Goal: Task Accomplishment & Management: Complete application form

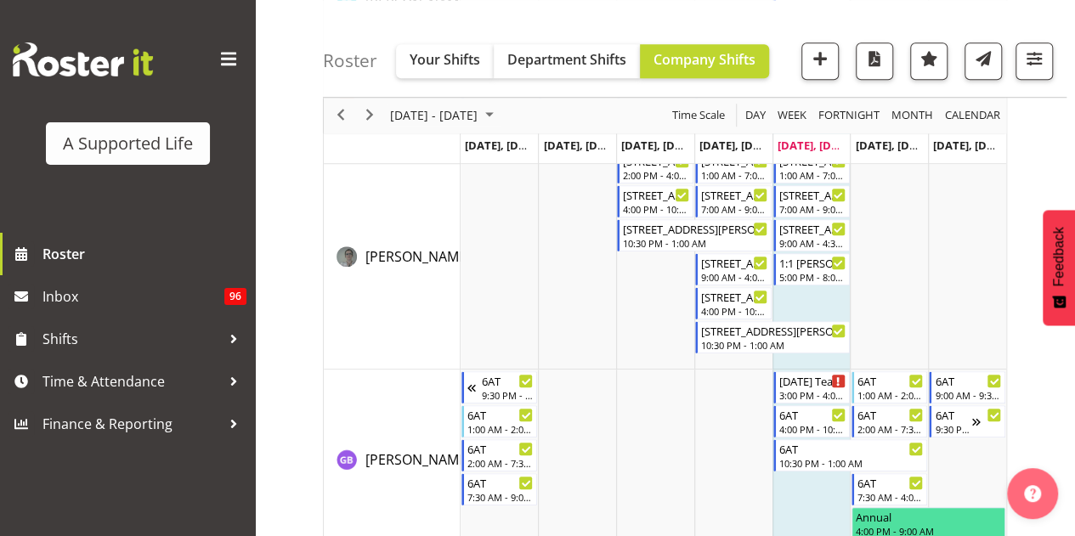
scroll to position [3884, 0]
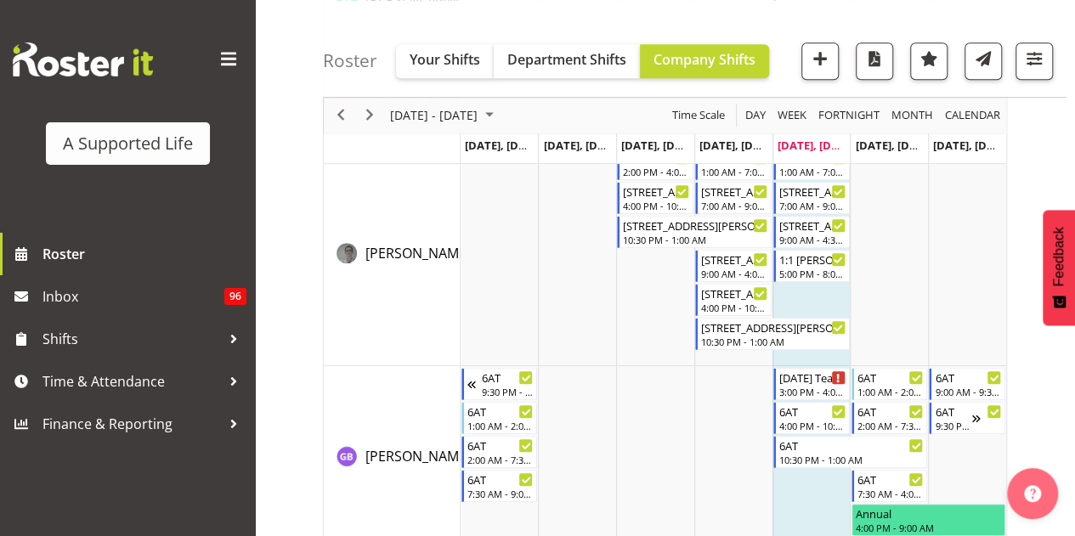
click at [800, 483] on td "Timeline Week of October 3, 2025" at bounding box center [811, 459] width 78 height 186
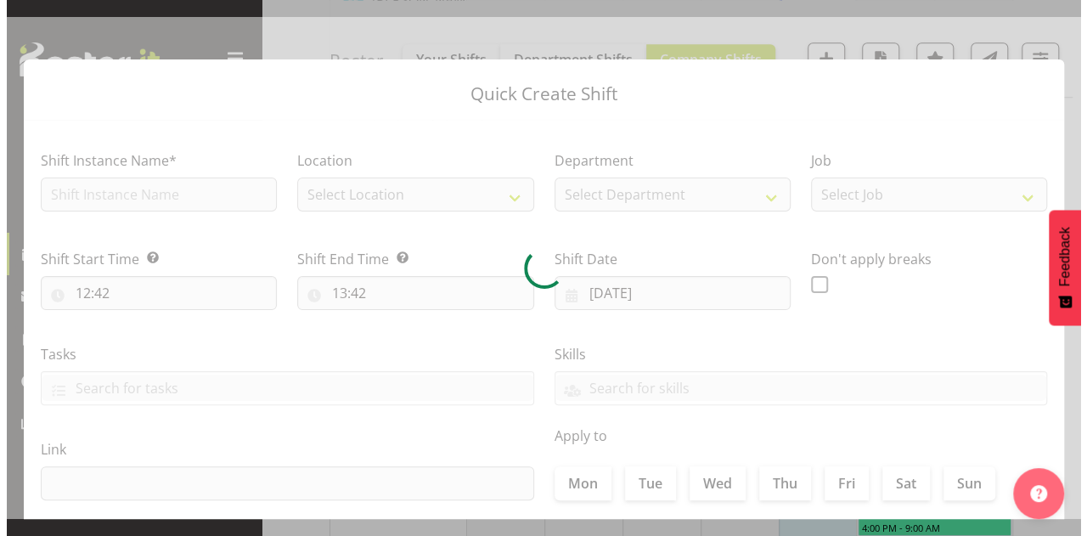
scroll to position [3898, 0]
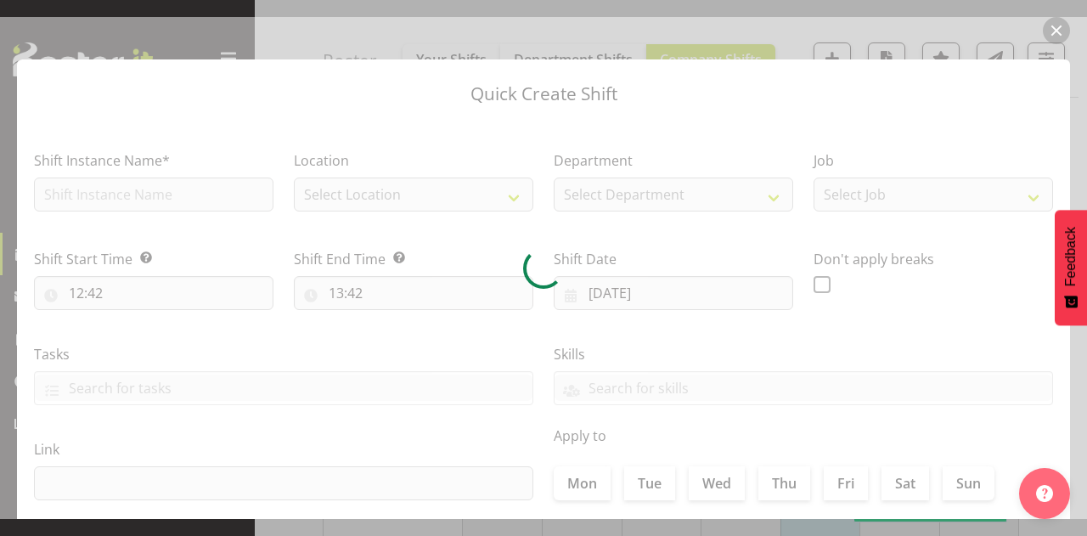
checkbox input "true"
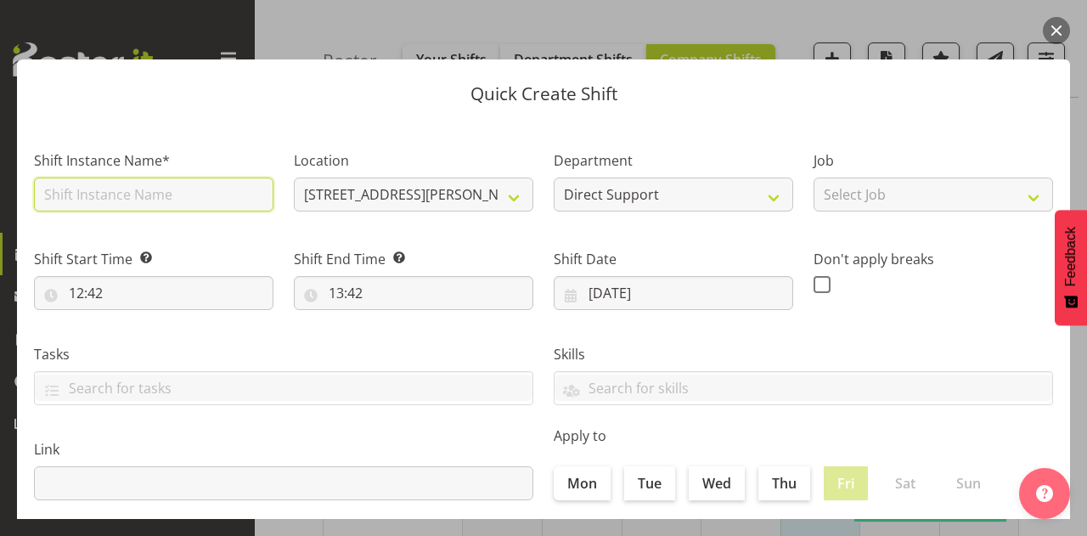
click at [204, 197] on input "text" at bounding box center [154, 195] width 240 height 34
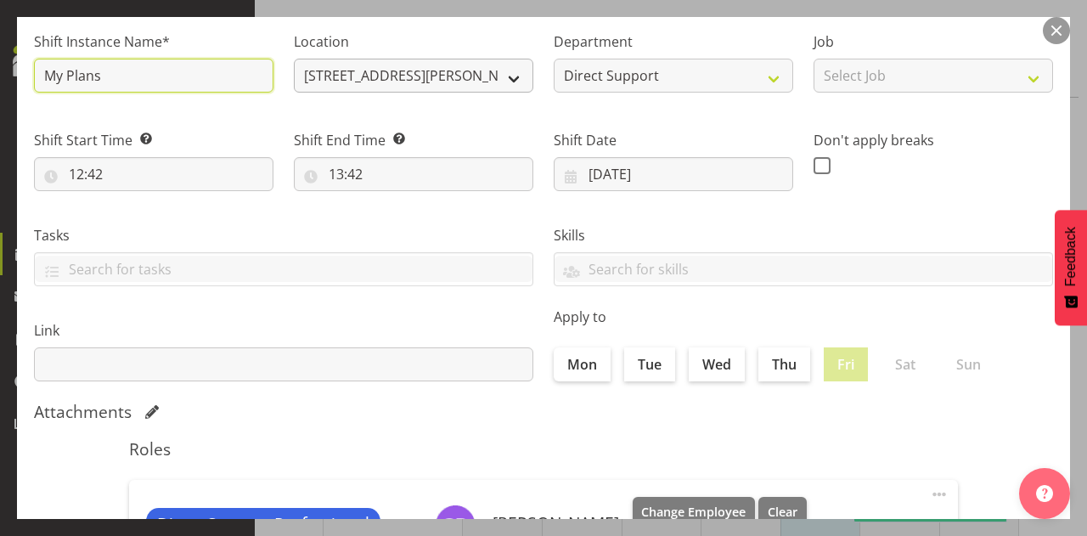
type input "My Plans"
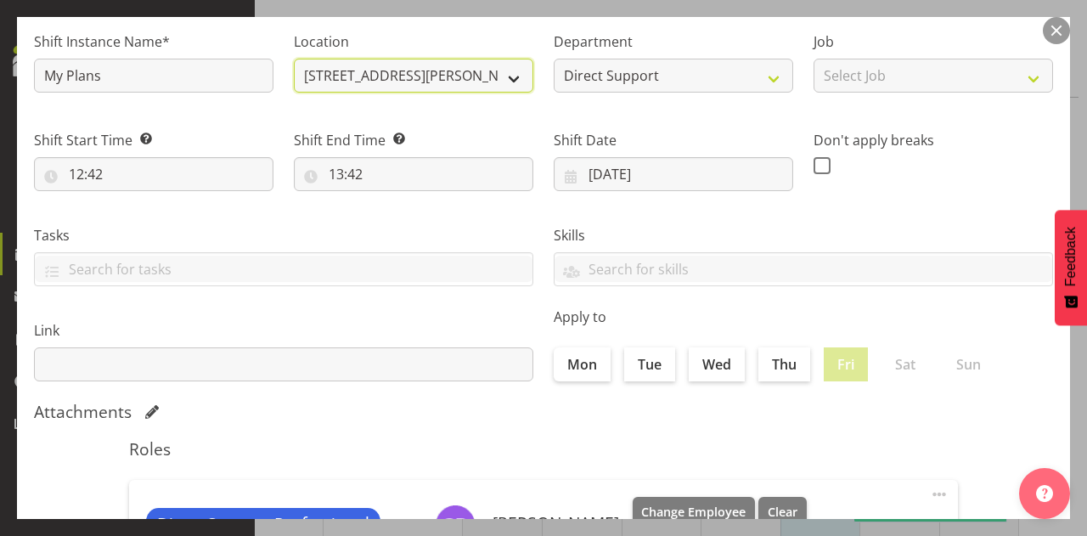
click at [485, 76] on select "[STREET_ADDRESS][PERSON_NAME] [STREET_ADDRESS] [STREET_ADDRESS] [STREET_ADDRESS…" at bounding box center [414, 76] width 240 height 34
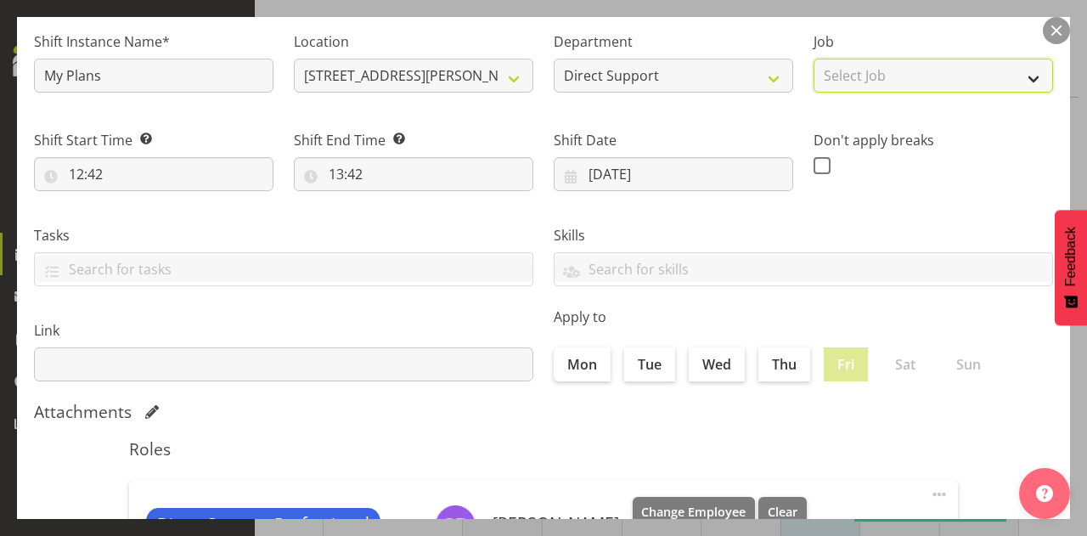
drag, startPoint x: 485, startPoint y: 76, endPoint x: 931, endPoint y: 88, distance: 446.2
click at [931, 88] on select "Select Job Accounts and Payroll Admin Support Aspirations and Support Facilitat…" at bounding box center [934, 76] width 240 height 34
select select "4112"
click at [814, 59] on select "Select Job Accounts and Payroll Admin Support Aspirations and Support Facilitat…" at bounding box center [934, 76] width 240 height 34
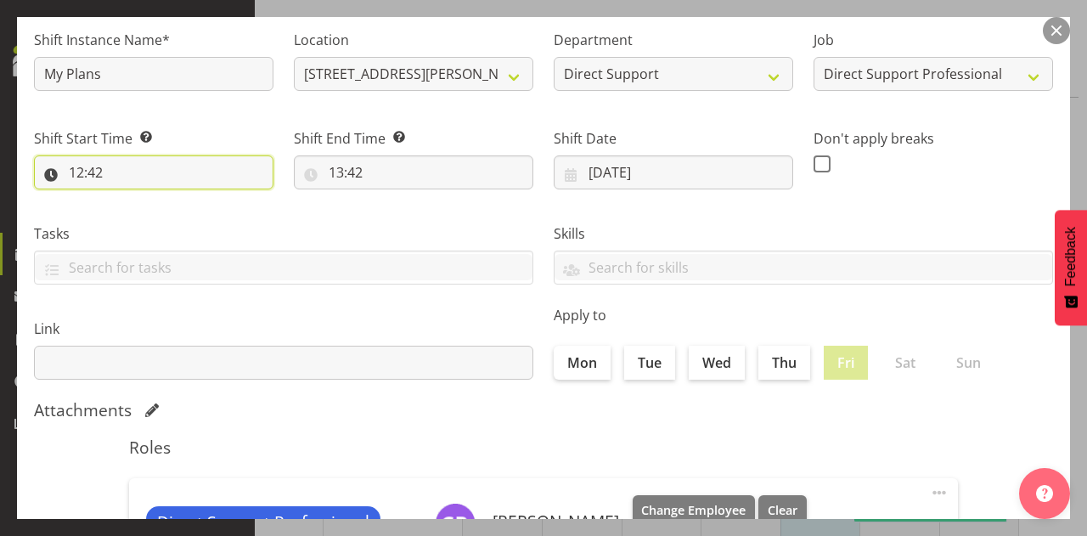
click at [95, 175] on input "12:42" at bounding box center [154, 172] width 240 height 34
click at [146, 213] on select "00 01 02 03 04 05 06 07 08 09 10 11 12 13 14 15 16 17 18 19 20 21 22 23" at bounding box center [150, 217] width 38 height 34
select select "11"
click at [131, 200] on select "00 01 02 03 04 05 06 07 08 09 10 11 12 13 14 15 16 17 18 19 20 21 22 23" at bounding box center [150, 217] width 38 height 34
type input "11:42"
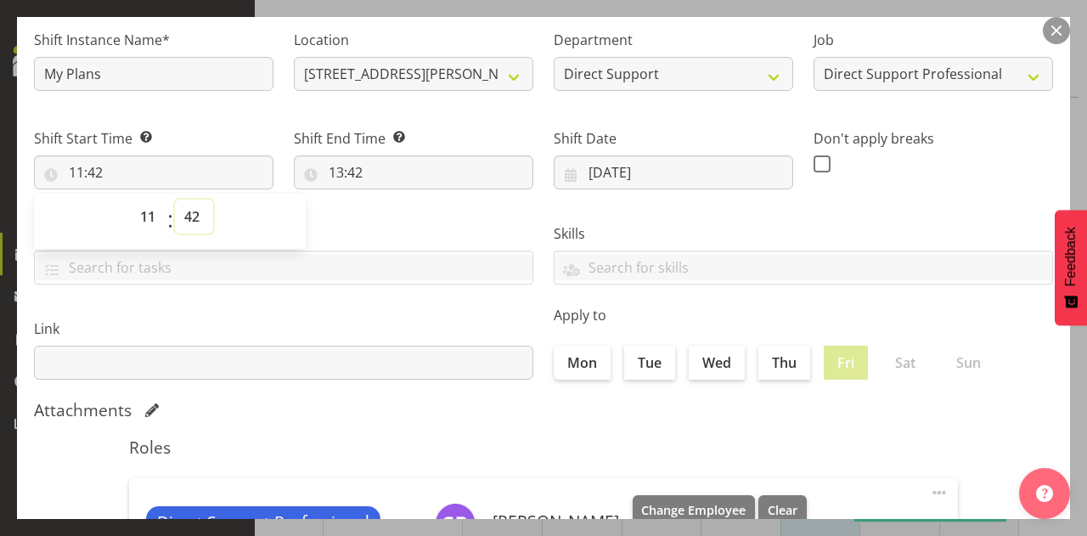
click at [191, 222] on select "00 01 02 03 04 05 06 07 08 09 10 11 12 13 14 15 16 17 18 19 20 21 22 23 24 25 2…" at bounding box center [194, 217] width 38 height 34
select select "30"
click at [175, 200] on select "00 01 02 03 04 05 06 07 08 09 10 11 12 13 14 15 16 17 18 19 20 21 22 23 24 25 2…" at bounding box center [194, 217] width 38 height 34
type input "11:30"
click at [321, 279] on input "text" at bounding box center [284, 267] width 498 height 26
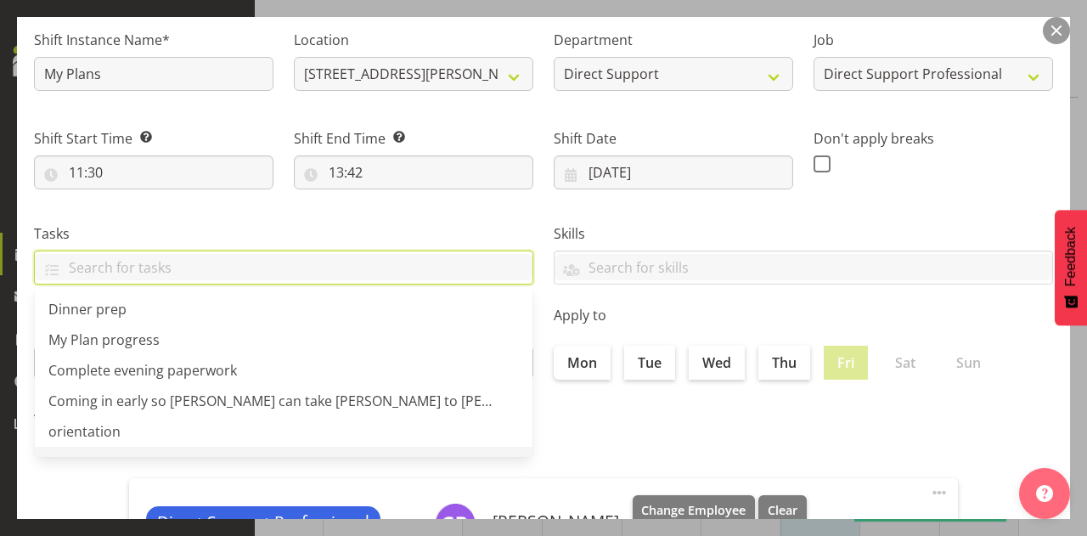
click at [379, 212] on div "Tasks Dinner prep My Plan progress Complete evening paperwork Coming in early s…" at bounding box center [284, 247] width 520 height 95
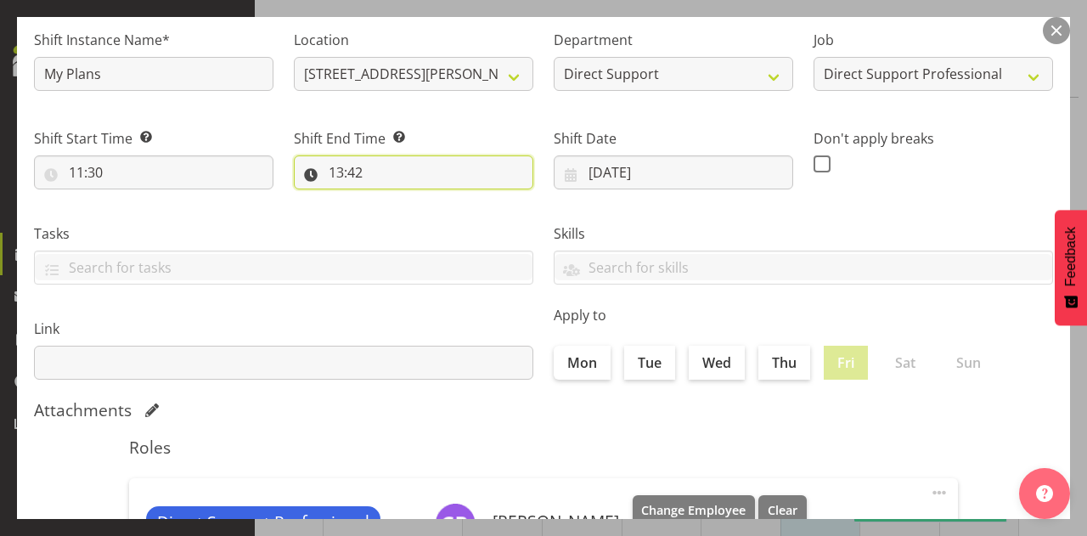
click at [335, 171] on input "13:42" at bounding box center [414, 172] width 240 height 34
click at [401, 212] on select "00 01 02 03 04 05 06 07 08 09 10 11 12 13 14 15 16 17 18 19 20 21 22 23" at bounding box center [410, 217] width 38 height 34
select select "12"
click at [391, 200] on select "00 01 02 03 04 05 06 07 08 09 10 11 12 13 14 15 16 17 18 19 20 21 22 23" at bounding box center [410, 217] width 38 height 34
type input "12:42"
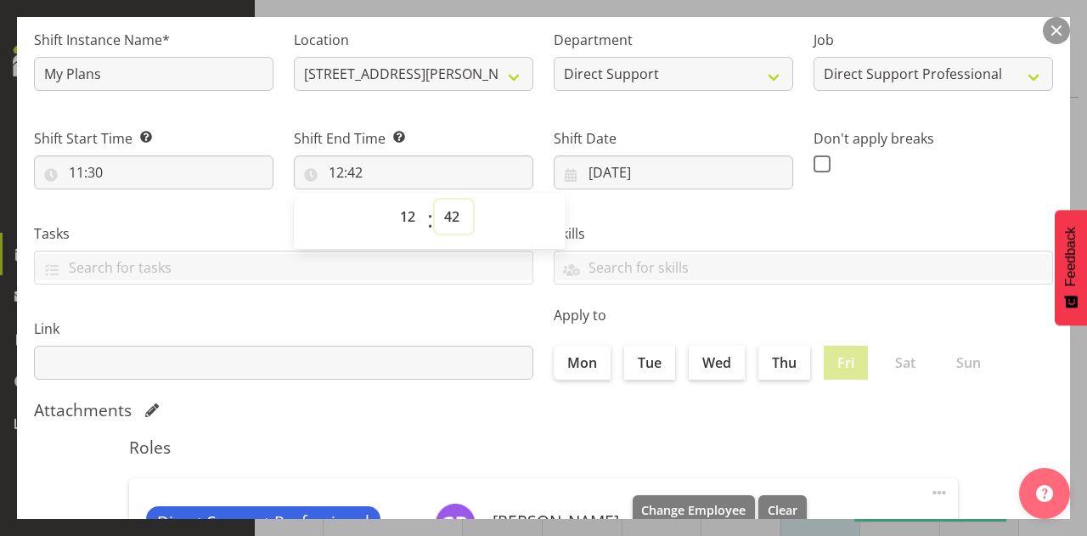
click at [452, 217] on select "00 01 02 03 04 05 06 07 08 09 10 11 12 13 14 15 16 17 18 19 20 21 22 23 24 25 2…" at bounding box center [454, 217] width 38 height 34
click at [405, 218] on select "00 01 02 03 04 05 06 07 08 09 10 11 12 13 14 15 16 17 18 19 20 21 22 23" at bounding box center [410, 217] width 38 height 34
click at [449, 229] on select "00 01 02 03 04 05 06 07 08 09 10 11 12 13 14 15 16 17 18 19 20 21 22 23 24 25 2…" at bounding box center [454, 217] width 38 height 34
click at [414, 212] on select "00 01 02 03 04 05 06 07 08 09 10 11 12 13 14 15 16 17 18 19 20 21 22 23" at bounding box center [410, 217] width 38 height 34
select select "13"
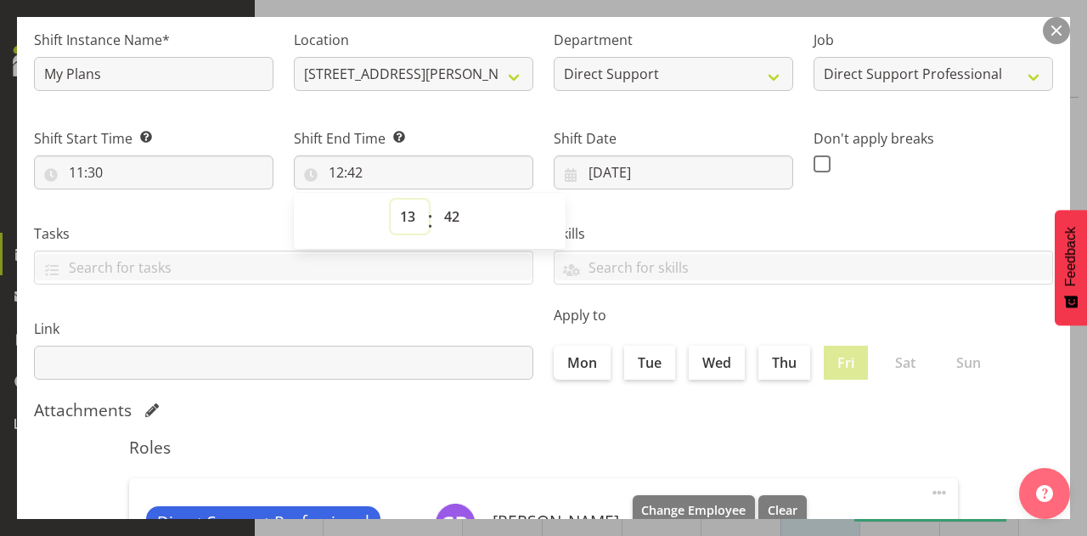
click at [391, 200] on select "00 01 02 03 04 05 06 07 08 09 10 11 12 13 14 15 16 17 18 19 20 21 22 23" at bounding box center [410, 217] width 38 height 34
type input "13:42"
click at [459, 214] on select "00 01 02 03 04 05 06 07 08 09 10 11 12 13 14 15 16 17 18 19 20 21 22 23 24 25 2…" at bounding box center [454, 217] width 38 height 34
select select "0"
click at [435, 200] on select "00 01 02 03 04 05 06 07 08 09 10 11 12 13 14 15 16 17 18 19 20 21 22 23 24 25 2…" at bounding box center [454, 217] width 38 height 34
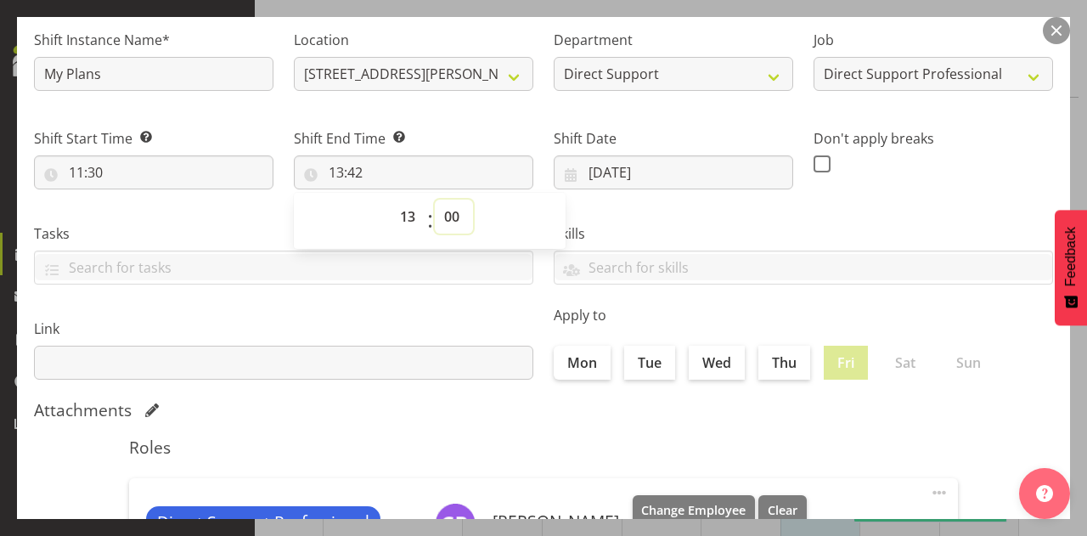
type input "13:00"
click at [486, 340] on div "Link" at bounding box center [284, 349] width 500 height 61
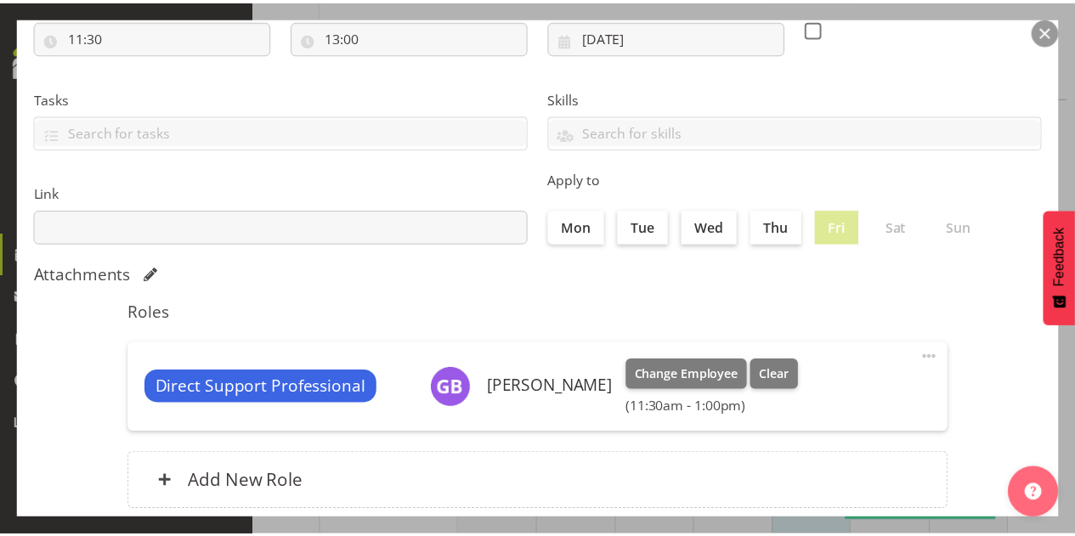
scroll to position [364, 0]
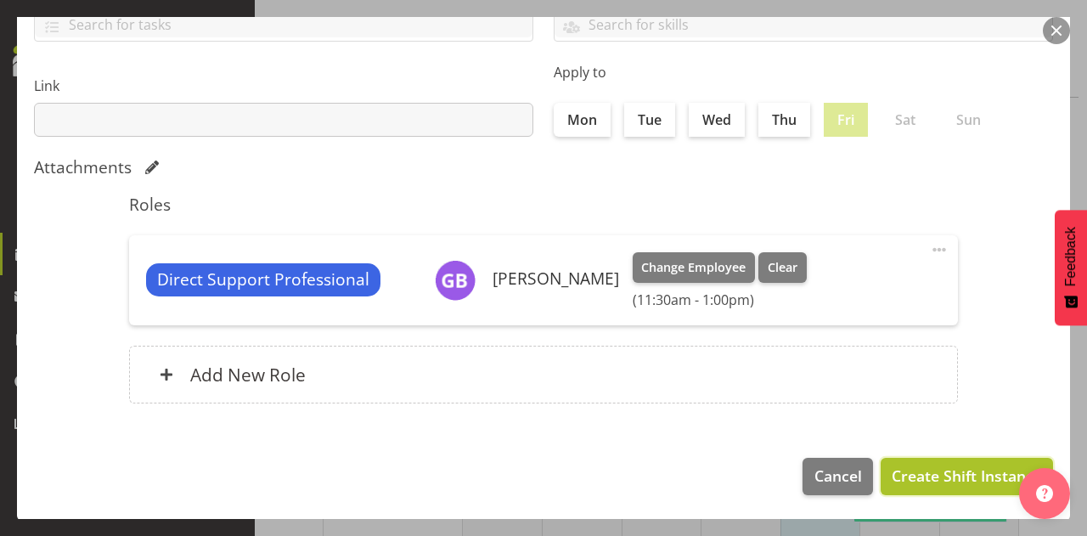
click at [919, 474] on span "Create Shift Instance" at bounding box center [967, 476] width 150 height 22
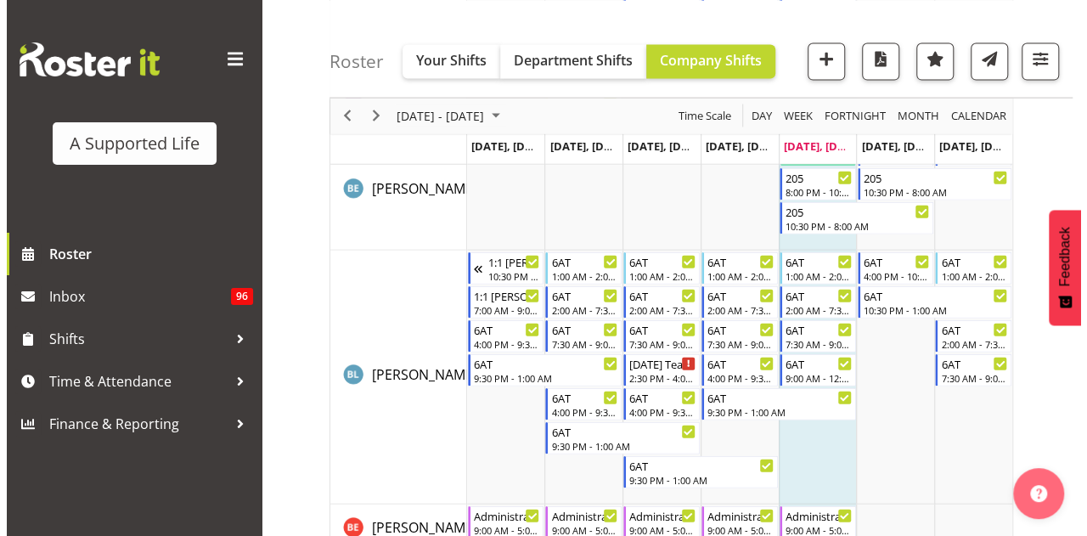
scroll to position [1883, 0]
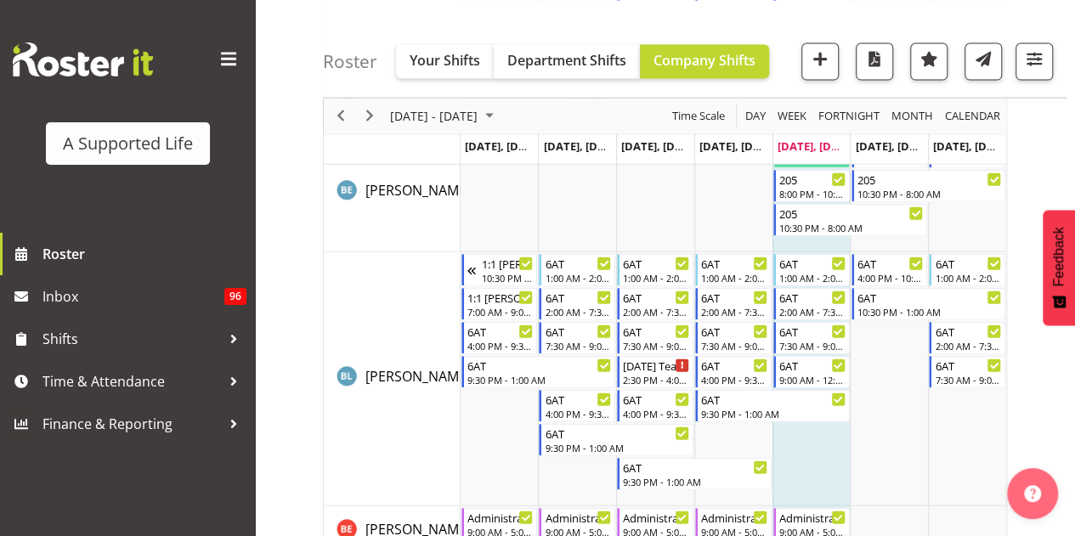
click at [824, 467] on td "Timeline Week of October 3, 2025" at bounding box center [811, 379] width 78 height 254
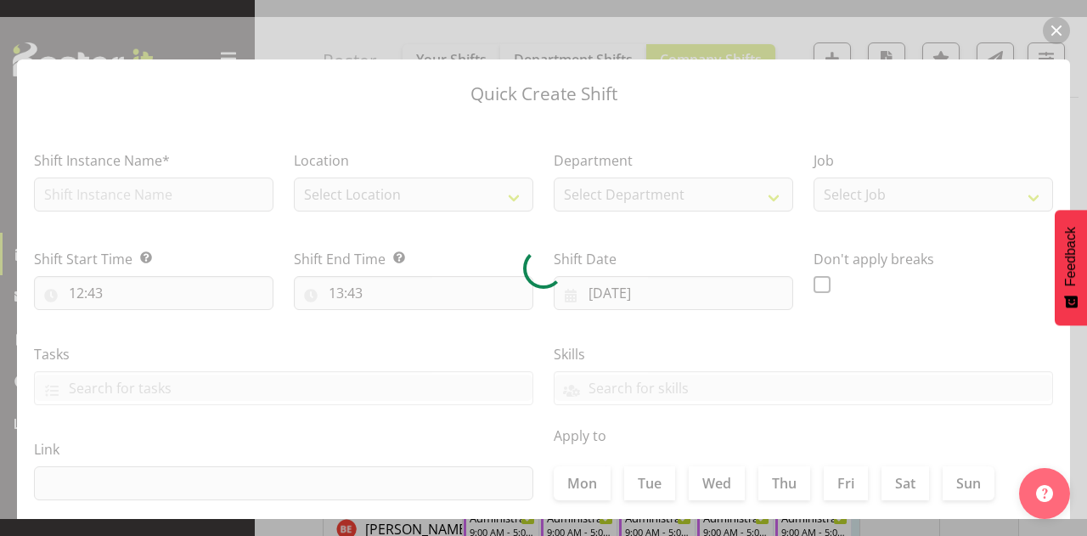
checkbox input "true"
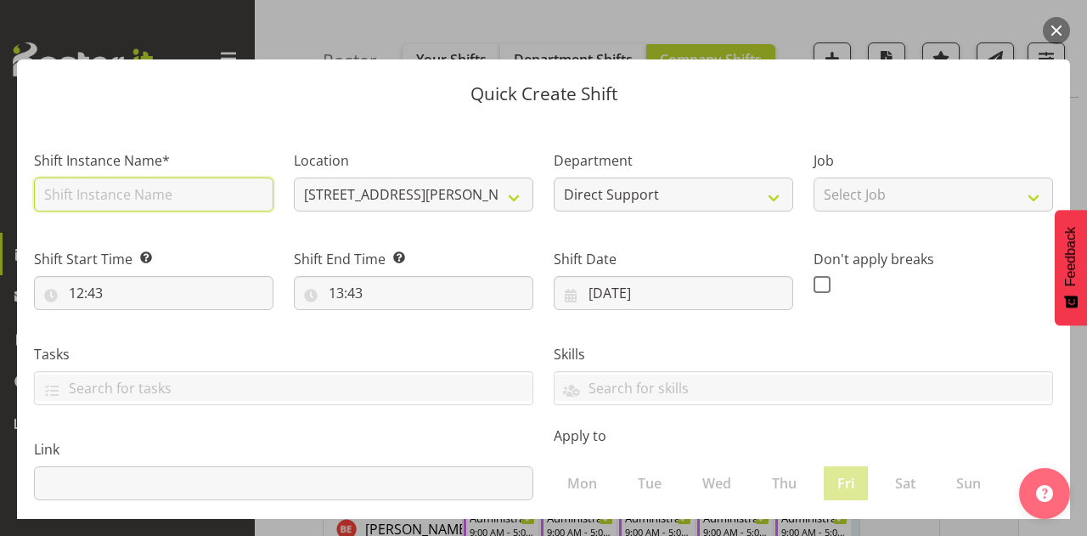
click at [167, 188] on input "text" at bounding box center [154, 195] width 240 height 34
type input "My Plan"
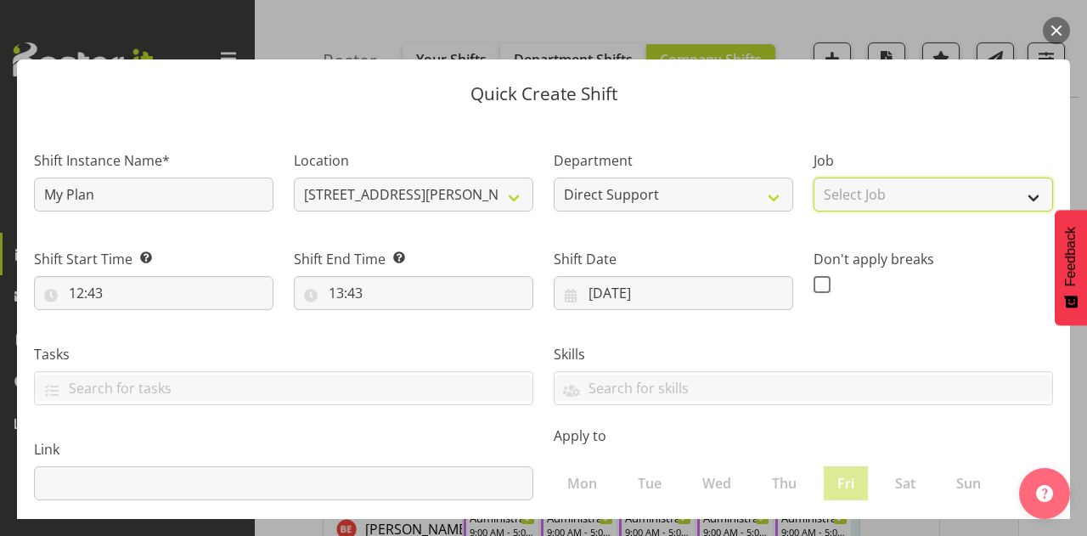
click at [868, 191] on select "Select Job Accounts and Payroll Admin Support Aspirations and Support Facilitat…" at bounding box center [934, 195] width 240 height 34
select select "4112"
click at [814, 178] on select "Select Job Accounts and Payroll Admin Support Aspirations and Support Facilitat…" at bounding box center [934, 195] width 240 height 34
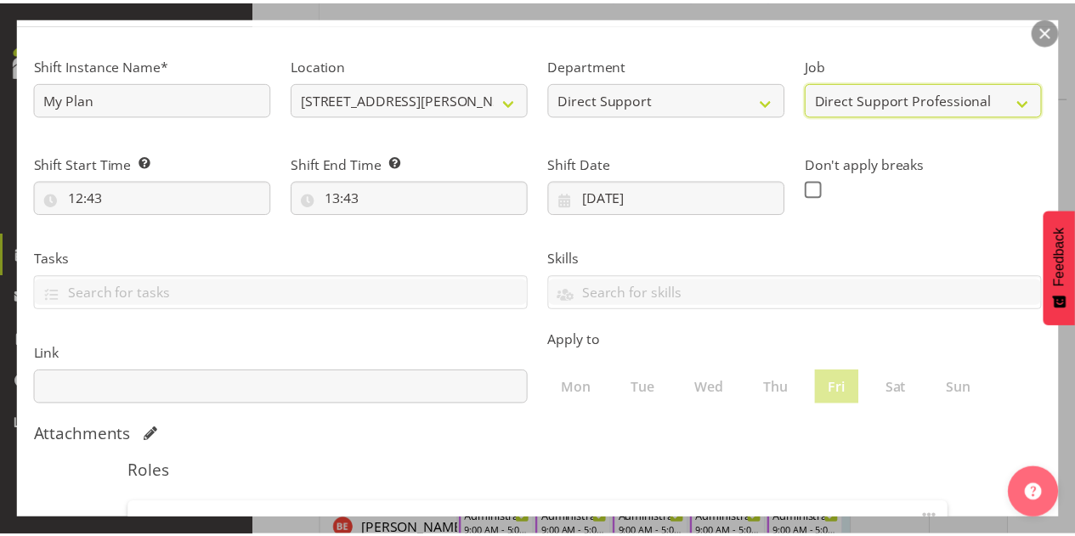
scroll to position [321, 0]
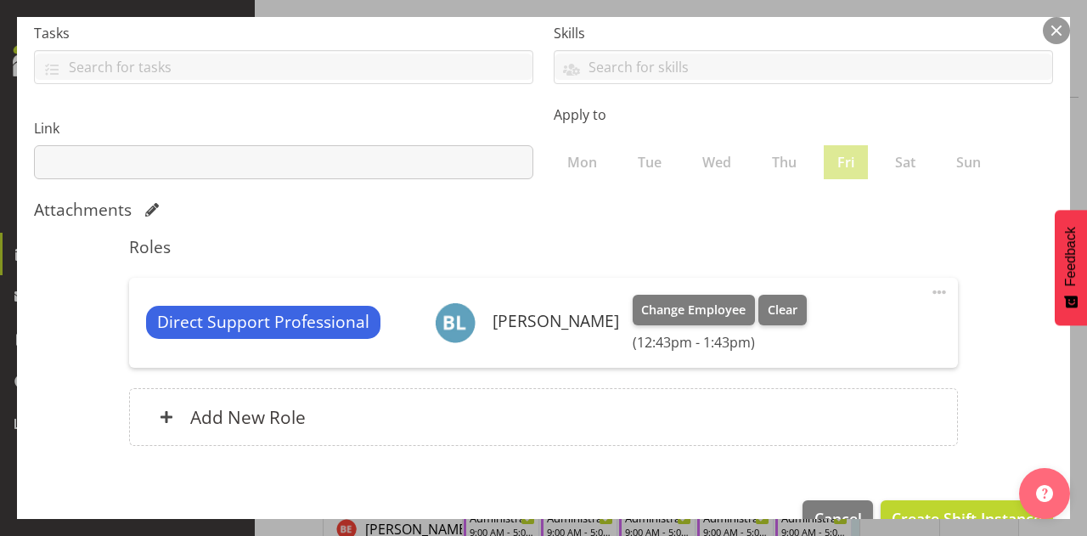
click at [931, 291] on span at bounding box center [939, 292] width 20 height 20
click at [866, 325] on link "Edit" at bounding box center [868, 329] width 163 height 31
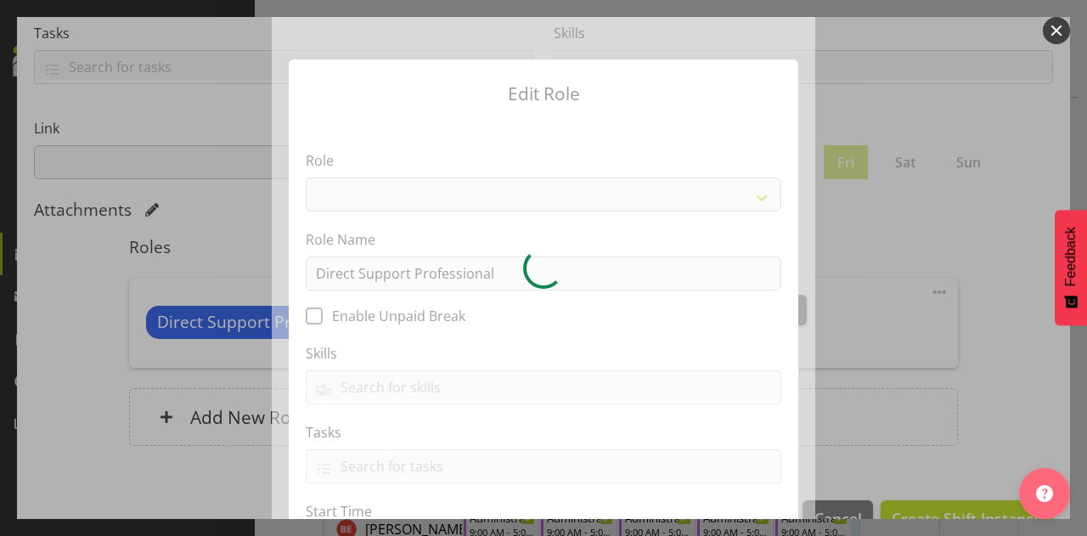
select select
click at [1066, 33] on button "button" at bounding box center [1056, 30] width 27 height 27
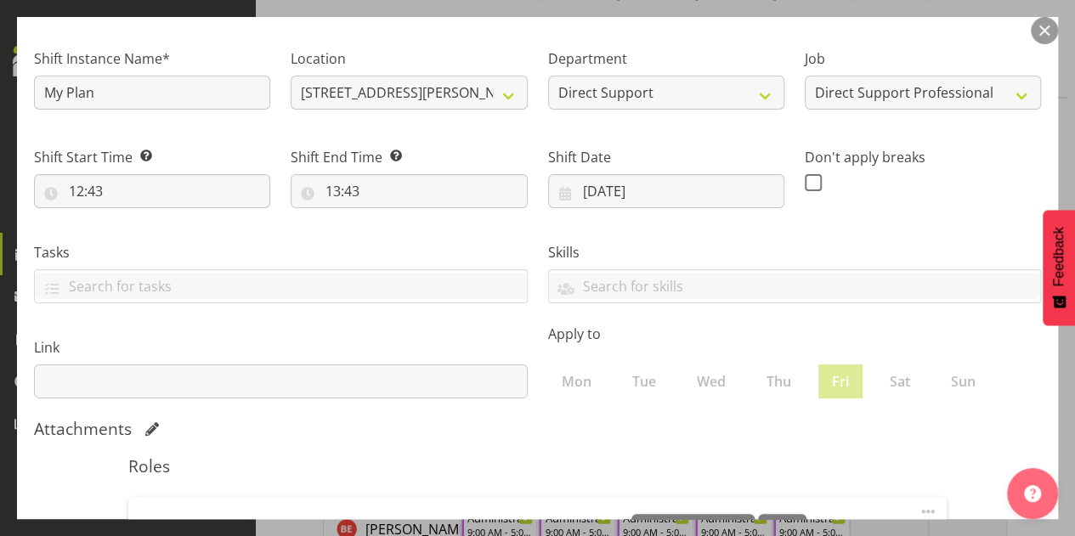
scroll to position [99, 0]
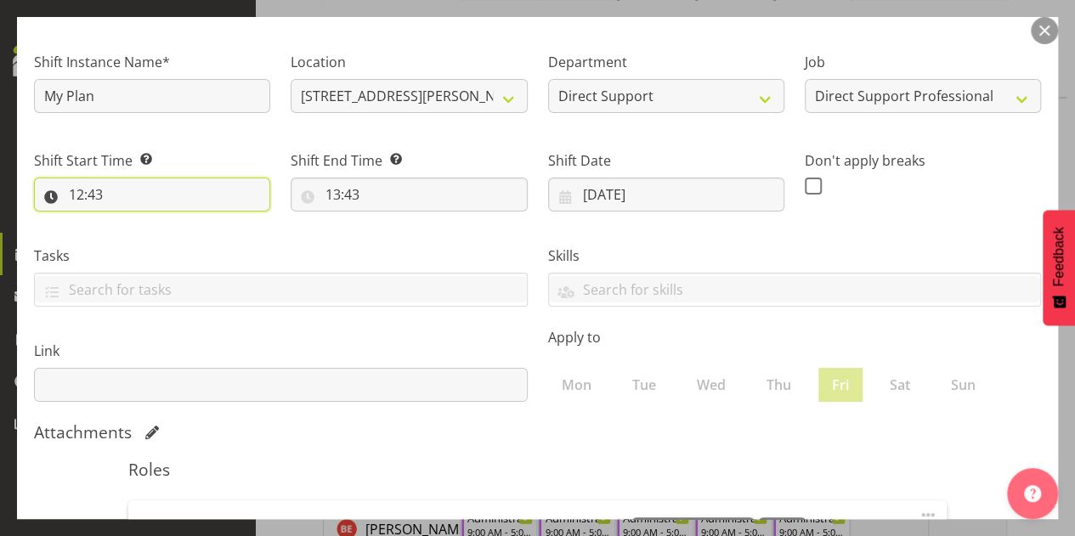
click at [93, 193] on input "12:43" at bounding box center [152, 195] width 236 height 34
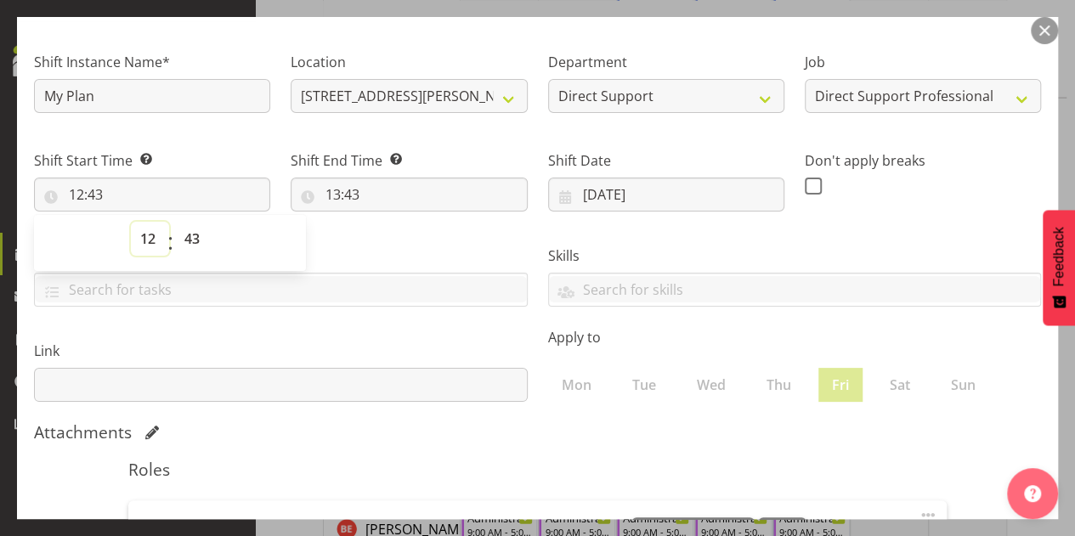
click at [155, 237] on select "00 01 02 03 04 05 06 07 08 09 10 11 12 13 14 15 16 17 18 19 20 21 22 23" at bounding box center [150, 239] width 38 height 34
click at [131, 222] on select "00 01 02 03 04 05 06 07 08 09 10 11 12 13 14 15 16 17 18 19 20 21 22 23" at bounding box center [150, 239] width 38 height 34
click at [195, 241] on select "00 01 02 03 04 05 06 07 08 09 10 11 12 13 14 15 16 17 18 19 20 21 22 23 24 25 2…" at bounding box center [194, 239] width 38 height 34
select select "0"
click at [175, 222] on select "00 01 02 03 04 05 06 07 08 09 10 11 12 13 14 15 16 17 18 19 20 21 22 23 24 25 2…" at bounding box center [194, 239] width 38 height 34
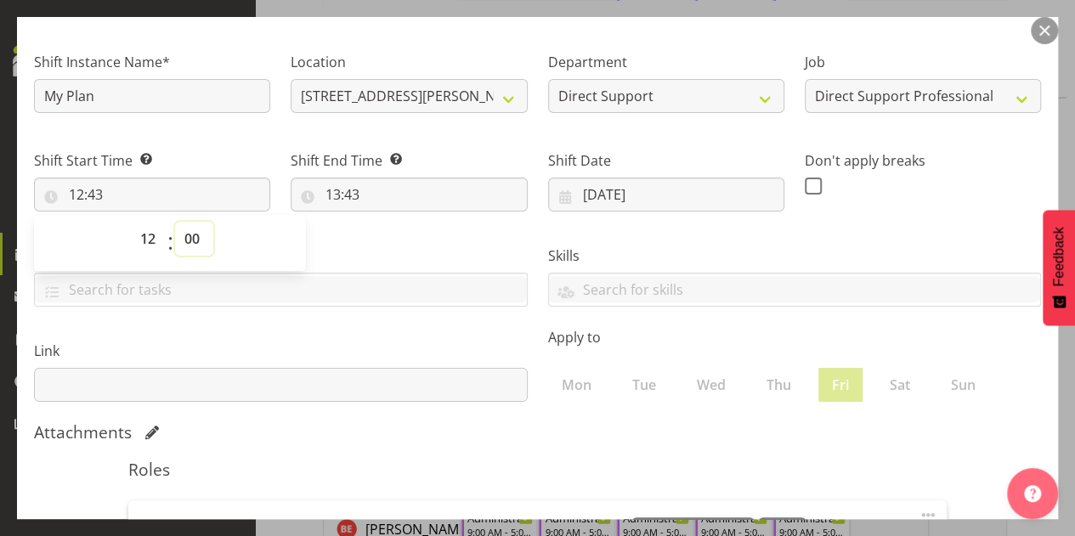
type input "12:00"
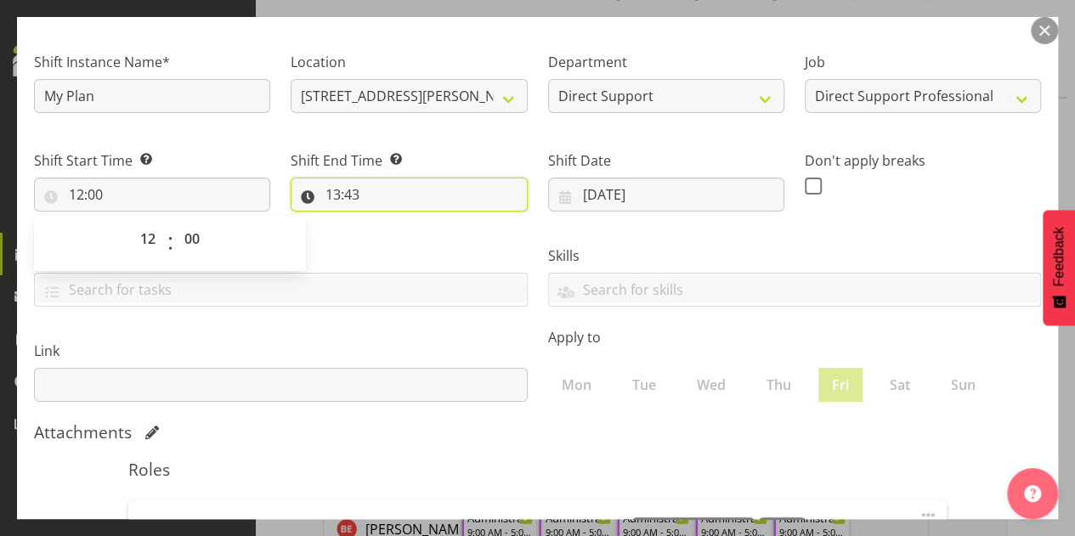
click at [337, 195] on input "13:43" at bounding box center [409, 195] width 236 height 34
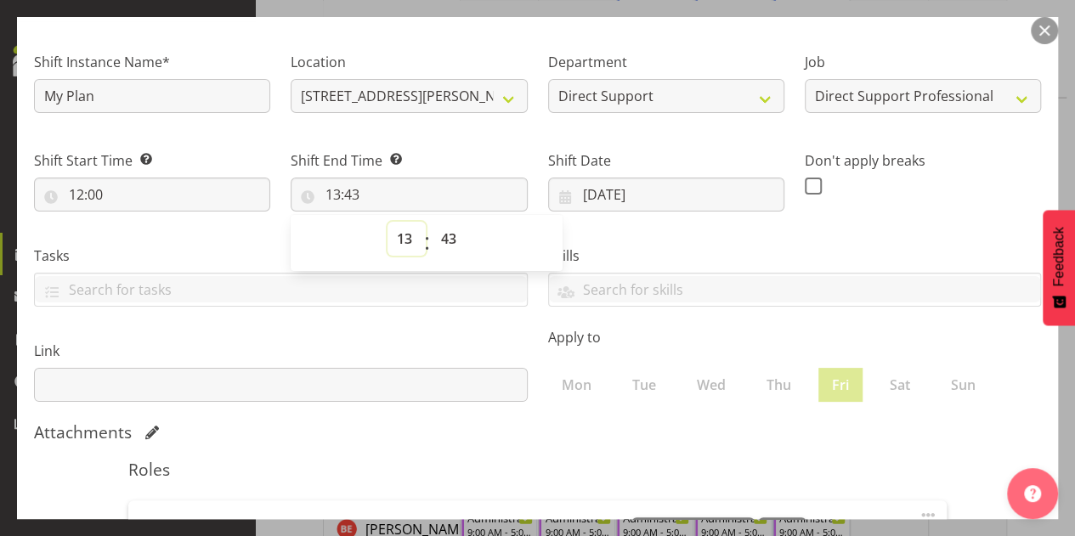
click at [401, 239] on select "00 01 02 03 04 05 06 07 08 09 10 11 12 13 14 15 16 17 18 19 20 21 22 23" at bounding box center [406, 239] width 38 height 34
click at [452, 244] on select "00 01 02 03 04 05 06 07 08 09 10 11 12 13 14 15 16 17 18 19 20 21 22 23 24 25 2…" at bounding box center [451, 239] width 38 height 34
select select "0"
click at [432, 222] on select "00 01 02 03 04 05 06 07 08 09 10 11 12 13 14 15 16 17 18 19 20 21 22 23 24 25 2…" at bounding box center [451, 239] width 38 height 34
type input "13:00"
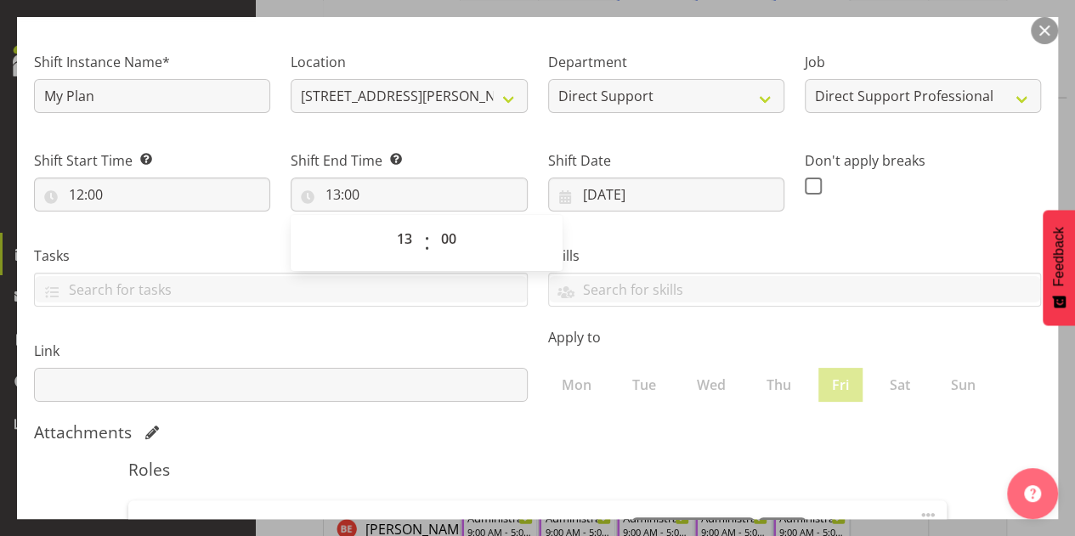
click at [513, 152] on label "Shift End Time Set the time of the day you wish this shift to finish" at bounding box center [409, 160] width 236 height 20
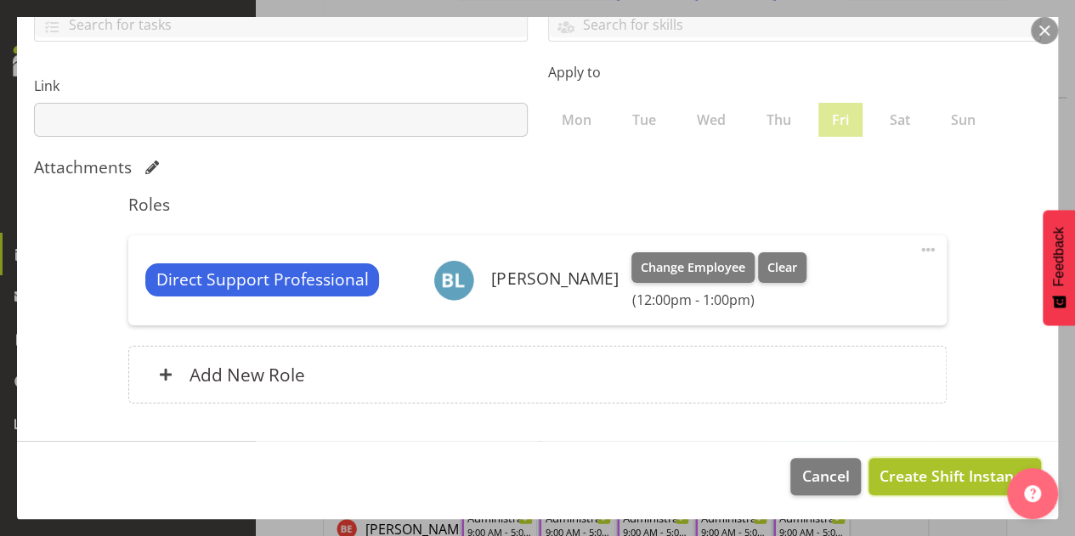
click at [940, 477] on span "Create Shift Instance" at bounding box center [954, 476] width 150 height 22
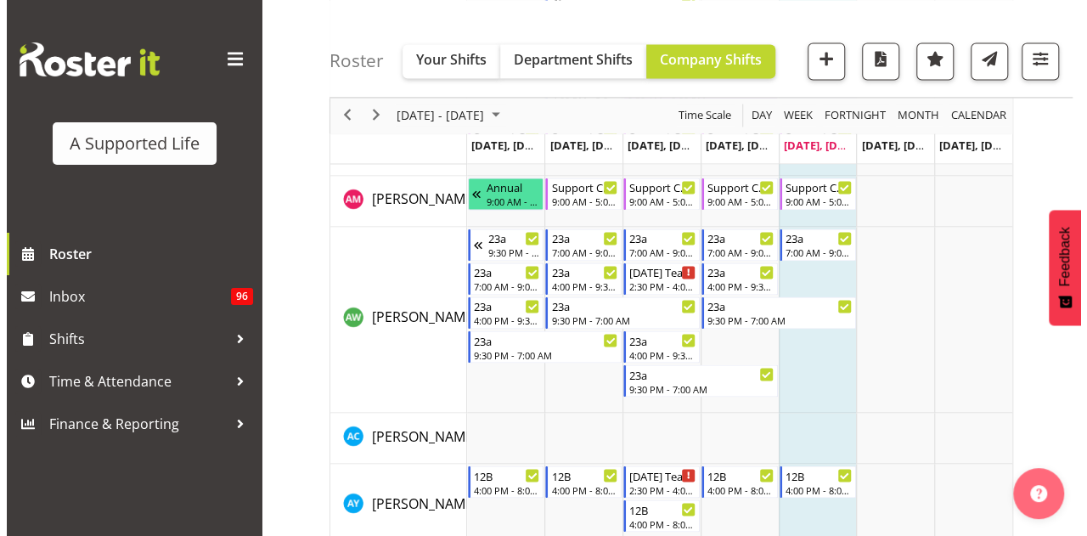
scroll to position [1282, 0]
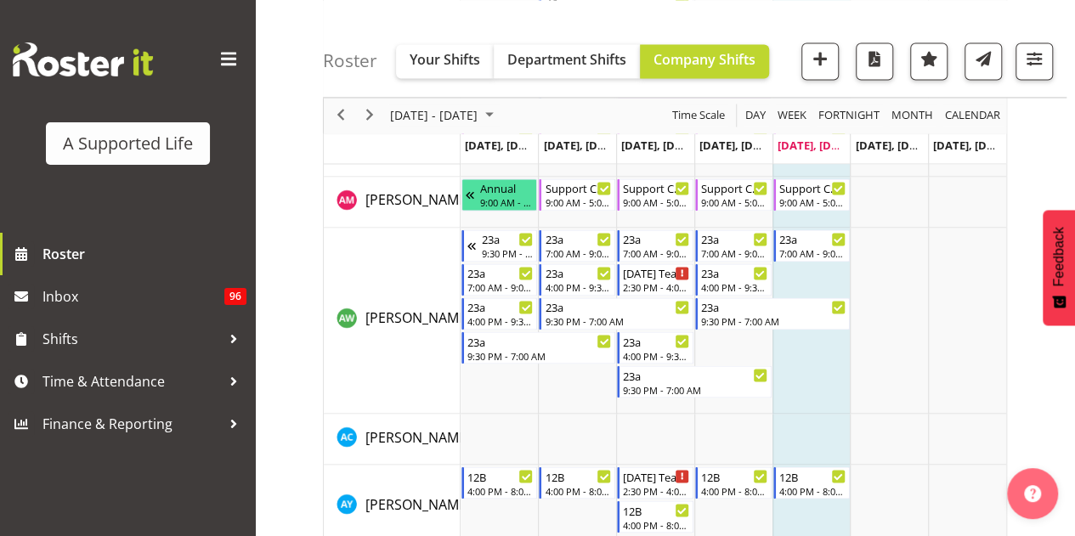
click at [812, 275] on td "Timeline Week of October 3, 2025" at bounding box center [811, 321] width 78 height 186
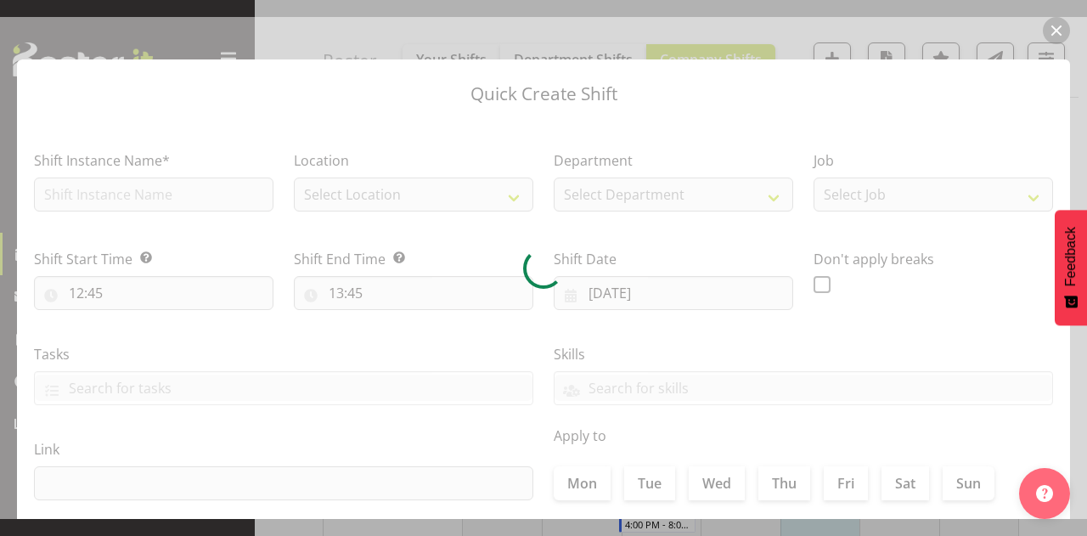
checkbox input "true"
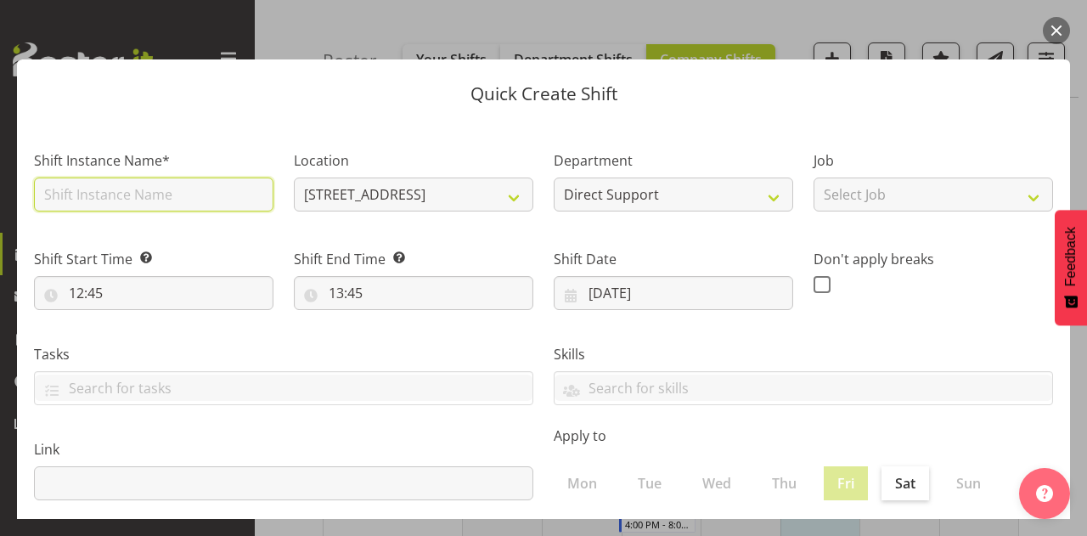
click at [204, 201] on input "text" at bounding box center [154, 195] width 240 height 34
type input "M"
type input "A&D w [PERSON_NAME]"
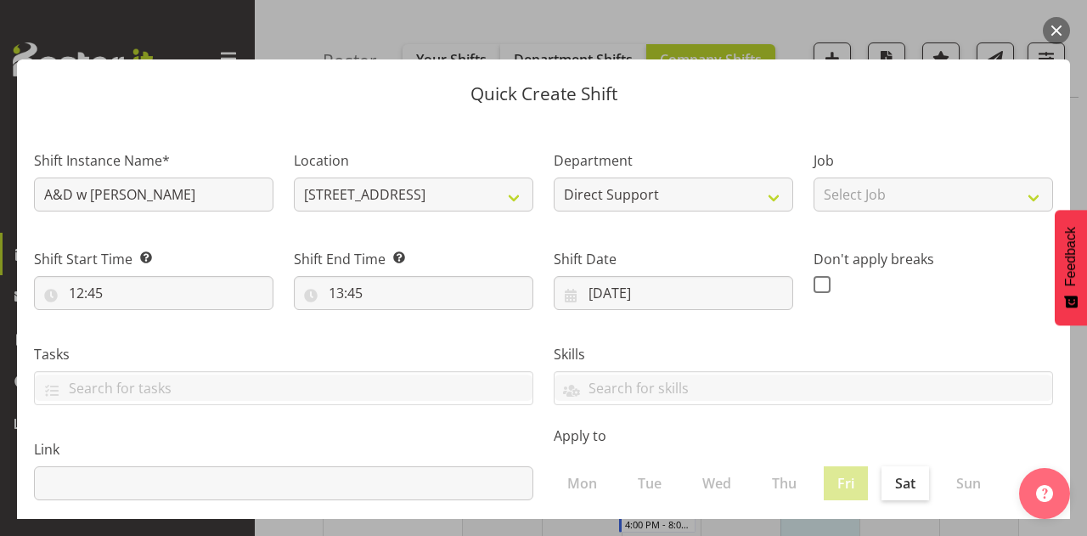
click at [916, 242] on div "Don't apply breaks" at bounding box center [934, 272] width 260 height 95
click at [921, 203] on select "Select Job Accounts and Payroll Admin Support Aspirations and Support Facilitat…" at bounding box center [934, 195] width 240 height 34
select select "4112"
click at [814, 178] on select "Select Job Accounts and Payroll Admin Support Aspirations and Support Facilitat…" at bounding box center [934, 195] width 240 height 34
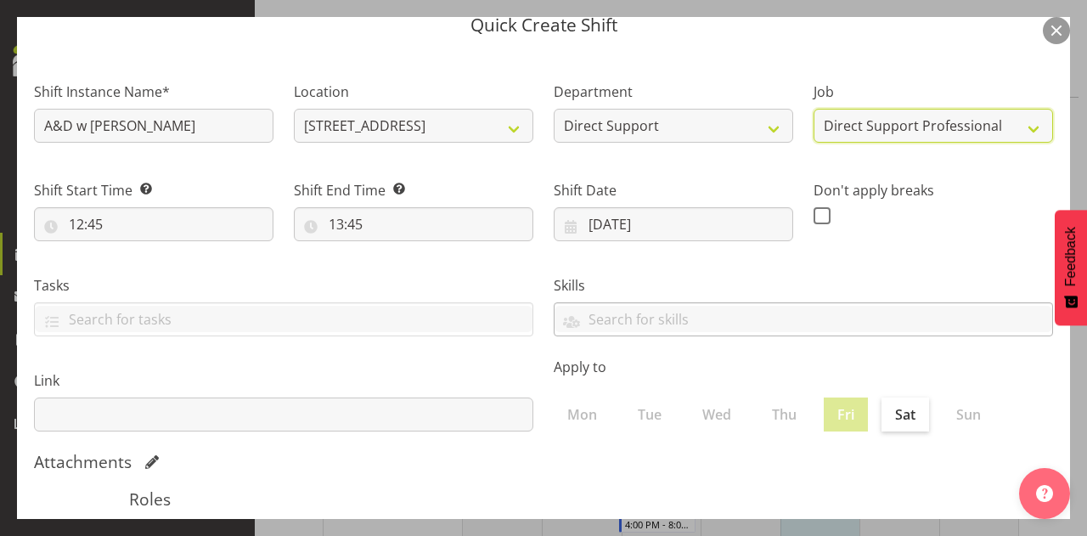
scroll to position [70, 0]
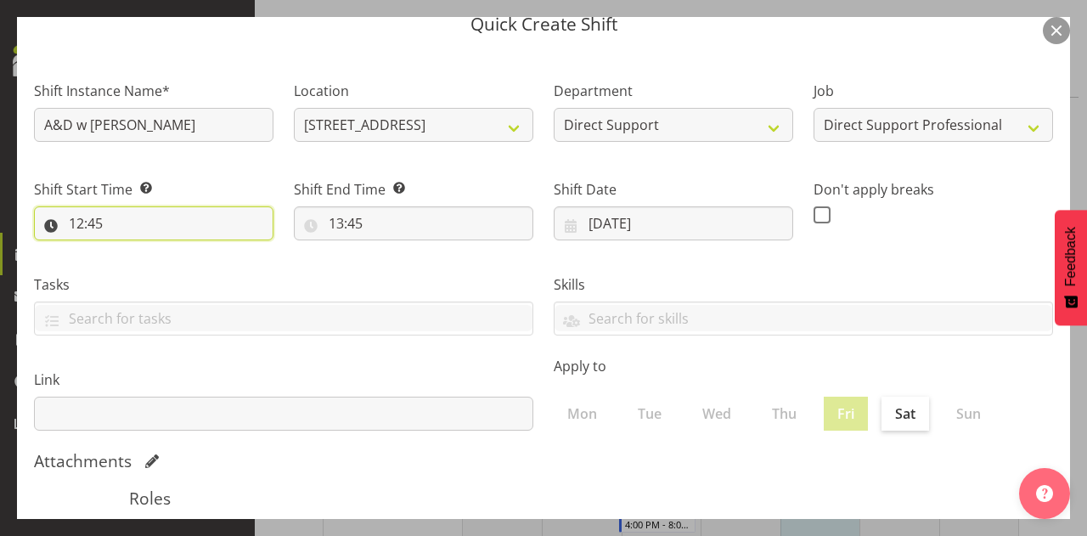
click at [88, 229] on input "12:45" at bounding box center [154, 223] width 240 height 34
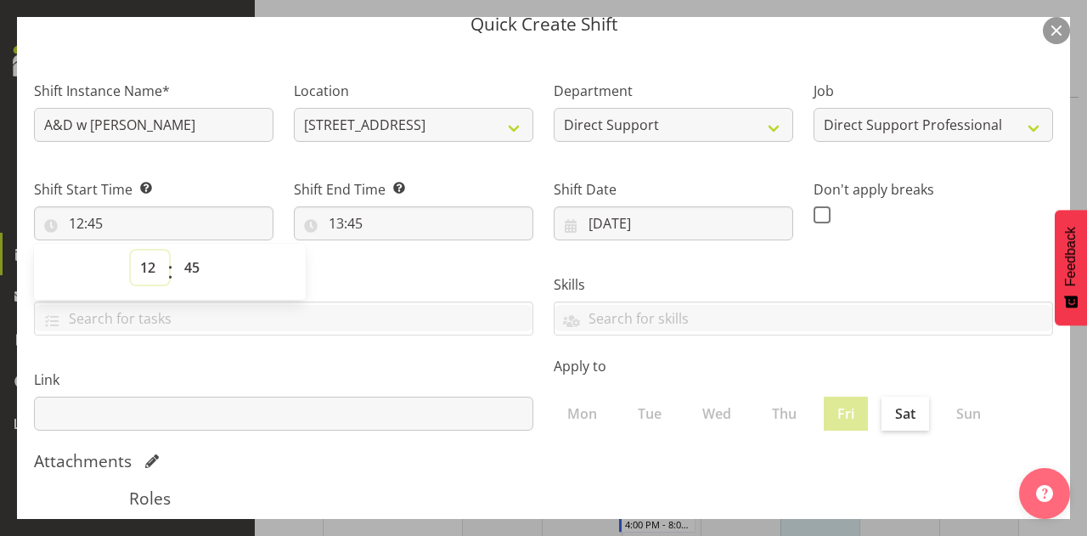
click at [149, 268] on select "00 01 02 03 04 05 06 07 08 09 10 11 12 13 14 15 16 17 18 19 20 21 22 23" at bounding box center [150, 268] width 38 height 34
select select "9"
click at [131, 251] on select "00 01 02 03 04 05 06 07 08 09 10 11 12 13 14 15 16 17 18 19 20 21 22 23" at bounding box center [150, 268] width 38 height 34
type input "09:45"
click at [185, 259] on select "00 01 02 03 04 05 06 07 08 09 10 11 12 13 14 15 16 17 18 19 20 21 22 23 24 25 2…" at bounding box center [194, 268] width 38 height 34
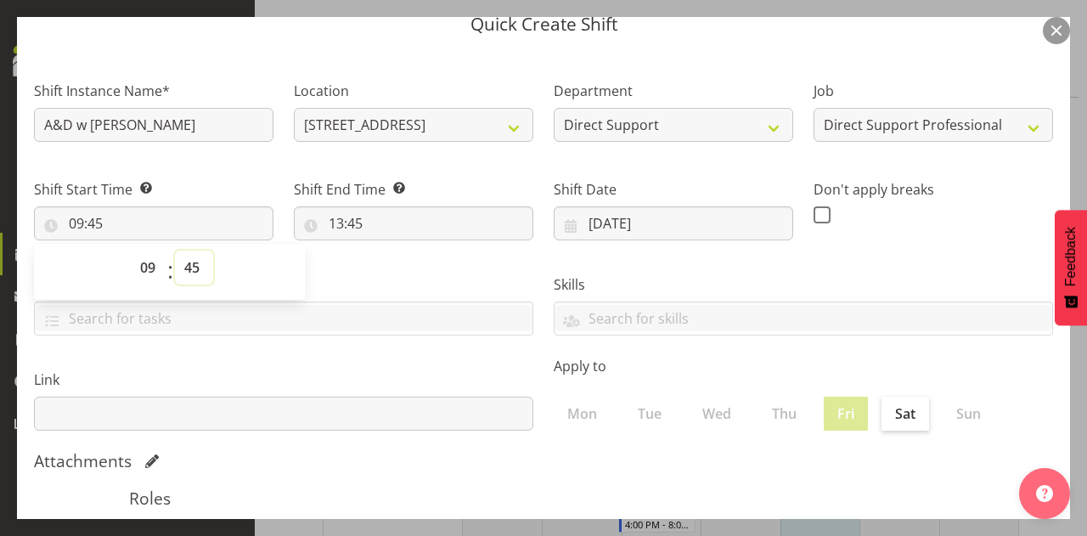
select select "0"
click at [175, 251] on select "00 01 02 03 04 05 06 07 08 09 10 11 12 13 14 15 16 17 18 19 20 21 22 23 24 25 2…" at bounding box center [194, 268] width 38 height 34
type input "09:00"
click at [341, 229] on input "13:45" at bounding box center [414, 223] width 240 height 34
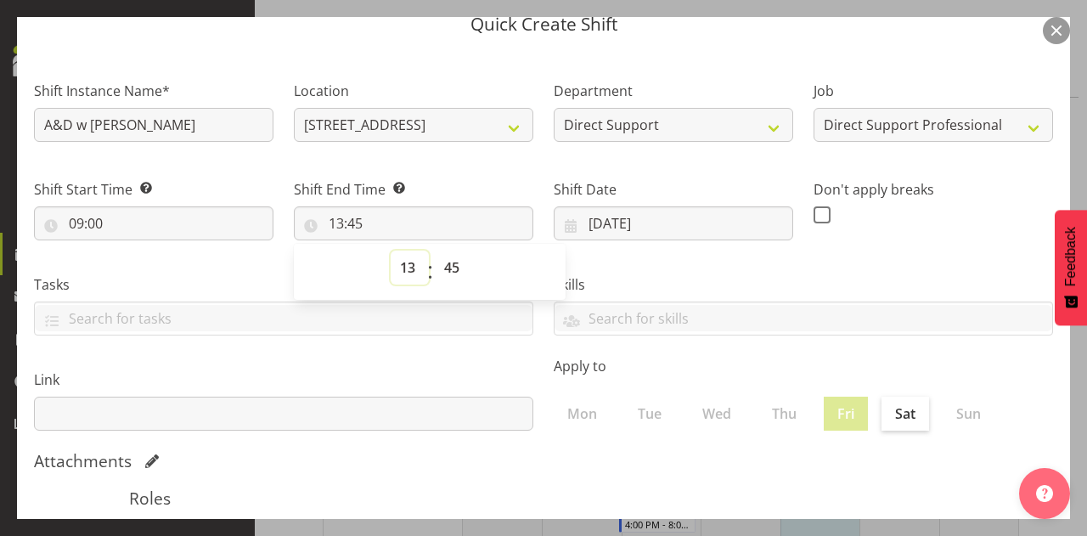
click at [401, 263] on select "00 01 02 03 04 05 06 07 08 09 10 11 12 13 14 15 16 17 18 19 20 21 22 23" at bounding box center [410, 268] width 38 height 34
select select "10"
click at [391, 251] on select "00 01 02 03 04 05 06 07 08 09 10 11 12 13 14 15 16 17 18 19 20 21 22 23" at bounding box center [410, 268] width 38 height 34
type input "10:45"
click at [455, 263] on select "00 01 02 03 04 05 06 07 08 09 10 11 12 13 14 15 16 17 18 19 20 21 22 23 24 25 2…" at bounding box center [454, 268] width 38 height 34
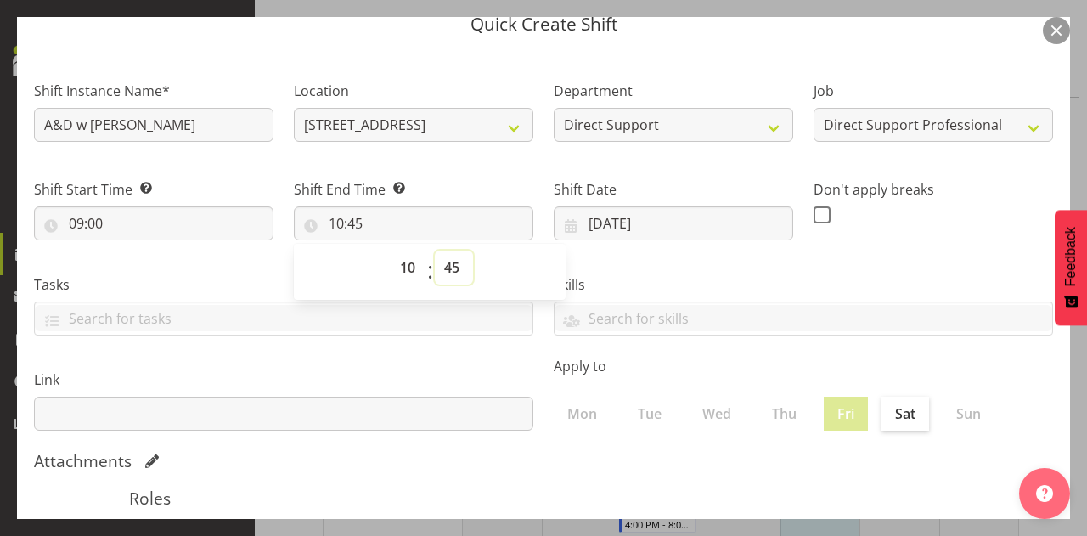
select select "30"
click at [435, 251] on select "00 01 02 03 04 05 06 07 08 09 10 11 12 13 14 15 16 17 18 19 20 21 22 23 24 25 2…" at bounding box center [454, 268] width 38 height 34
type input "10:30"
click at [467, 179] on label "Shift End Time Set the time of the day you wish this shift to finish" at bounding box center [414, 189] width 240 height 20
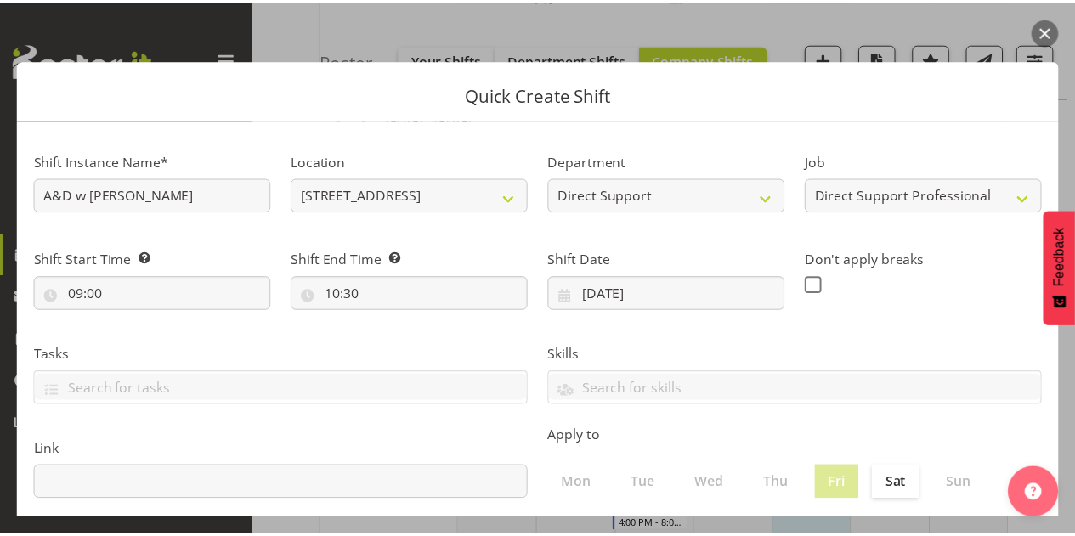
scroll to position [364, 0]
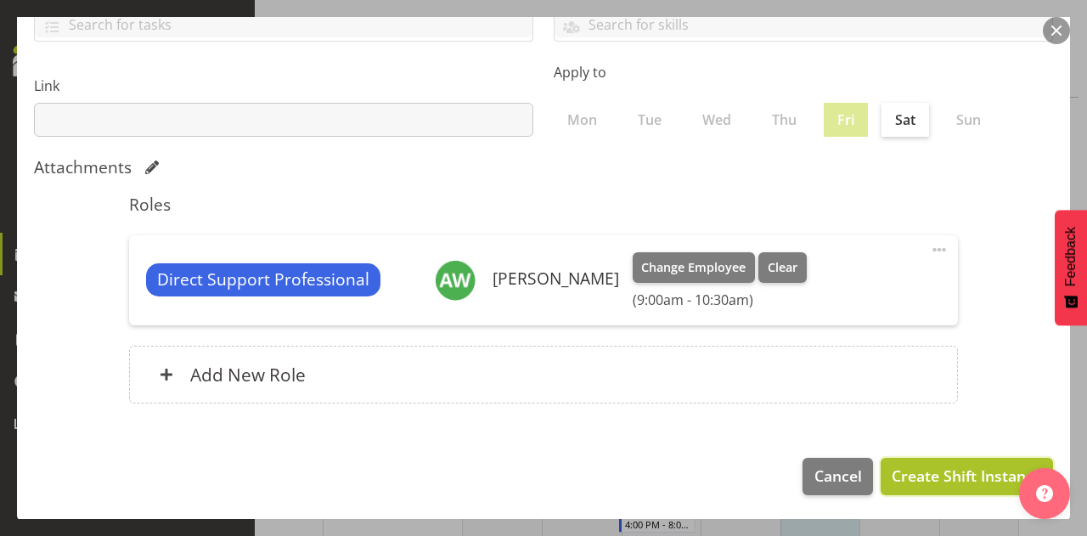
click at [926, 472] on span "Create Shift Instance" at bounding box center [967, 476] width 150 height 22
